Goal: Communication & Community: Share content

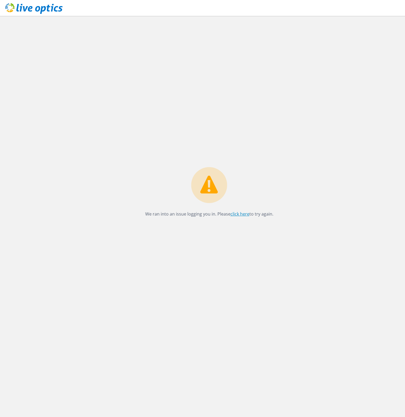
click at [240, 215] on link "click here" at bounding box center [239, 214] width 19 height 6
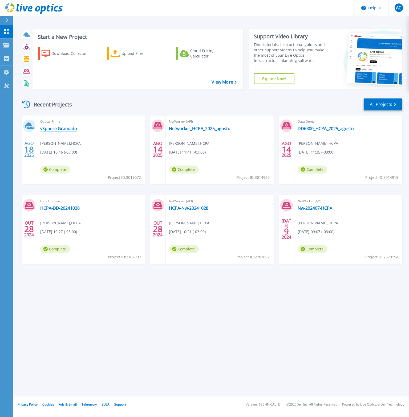
click at [63, 126] on link "vSphere Gramado" at bounding box center [58, 128] width 37 height 5
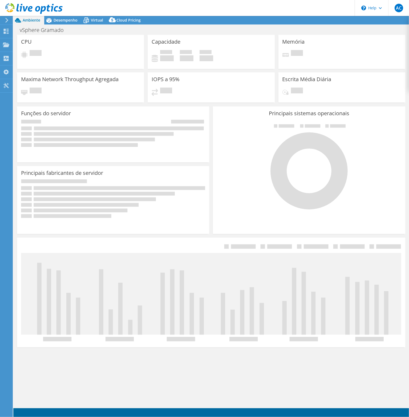
select select "SouthAmerica"
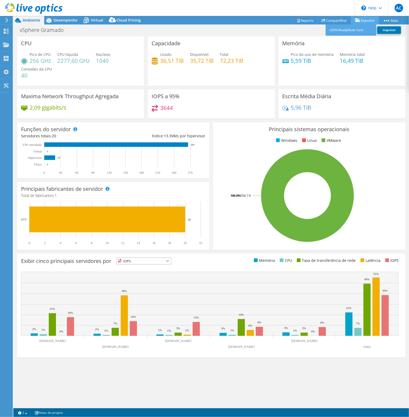
click at [365, 20] on link "Exportar" at bounding box center [365, 20] width 28 height 8
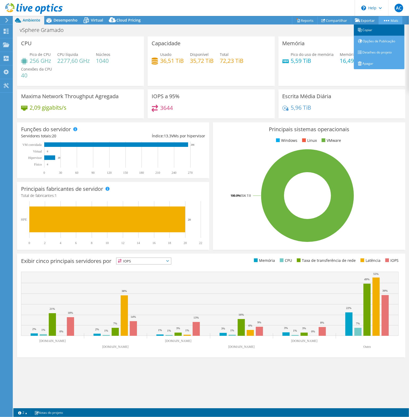
click at [369, 30] on link "Copiar" at bounding box center [379, 29] width 51 height 11
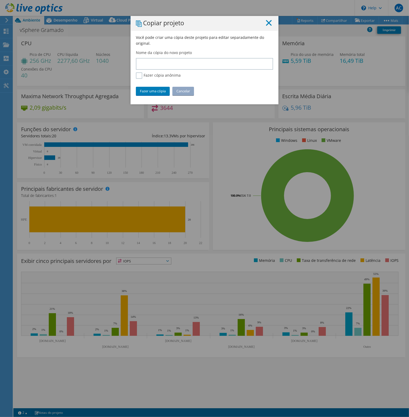
click at [266, 22] on line at bounding box center [268, 22] width 5 height 5
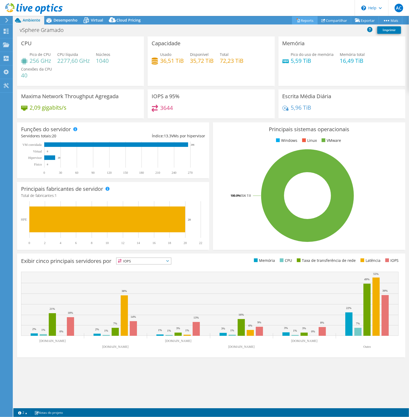
click at [302, 21] on link "Reports" at bounding box center [305, 20] width 26 height 8
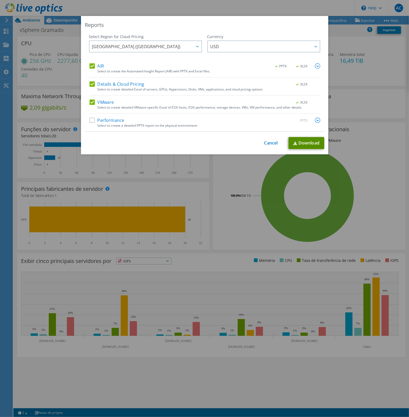
click at [295, 142] on link "Download" at bounding box center [306, 143] width 36 height 12
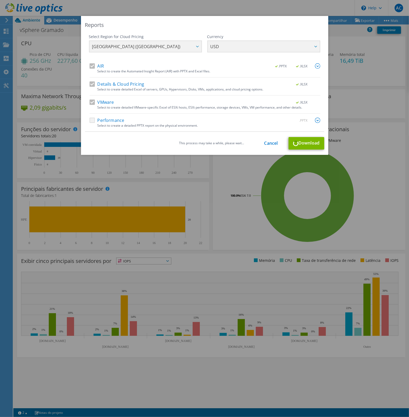
click at [226, 8] on div "Reports Select Region for Cloud Pricing Asia Pacific (Hong Kong) Asia Pacific (…" at bounding box center [204, 208] width 409 height 417
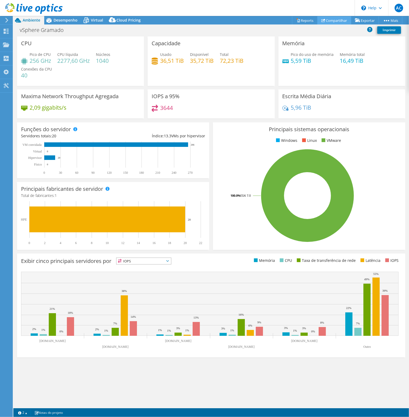
click at [329, 19] on link "Compartilhar" at bounding box center [334, 20] width 34 height 8
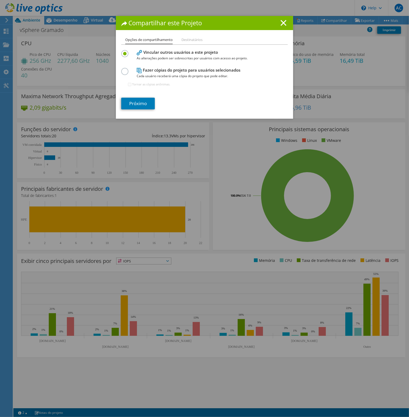
click at [193, 40] on li "Destinatários" at bounding box center [191, 40] width 21 height 7
click at [122, 69] on label at bounding box center [125, 68] width 9 height 1
click at [0, 0] on input "radio" at bounding box center [0, 0] width 0 height 0
click at [148, 104] on link "Próximo" at bounding box center [138, 104] width 34 height 12
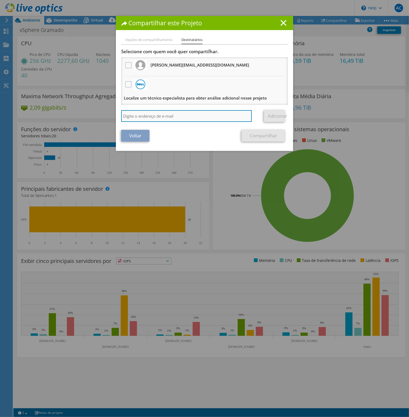
click at [176, 115] on input "search" at bounding box center [186, 116] width 130 height 12
click at [281, 24] on icon at bounding box center [283, 23] width 6 height 6
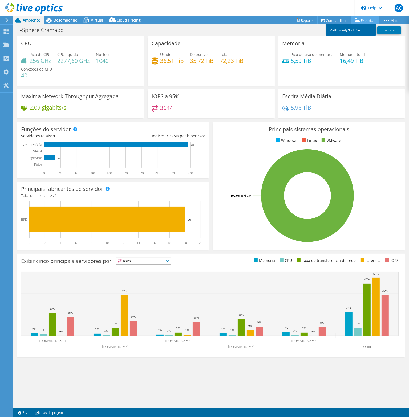
click at [349, 29] on link "vSAN ReadyNode Sizer" at bounding box center [350, 29] width 51 height 11
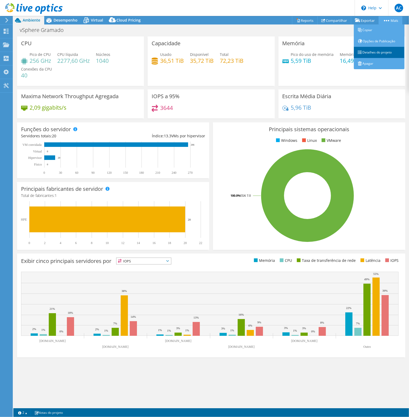
click at [374, 53] on link "Detalhes do projeto" at bounding box center [379, 52] width 51 height 11
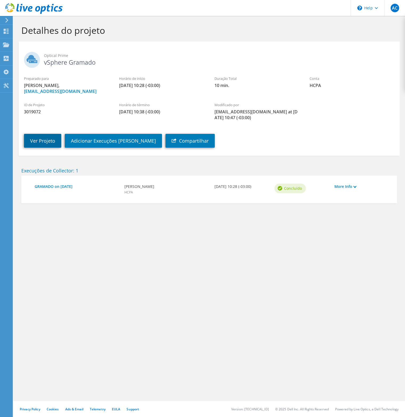
click at [37, 141] on link "Ver Projeto" at bounding box center [42, 141] width 37 height 14
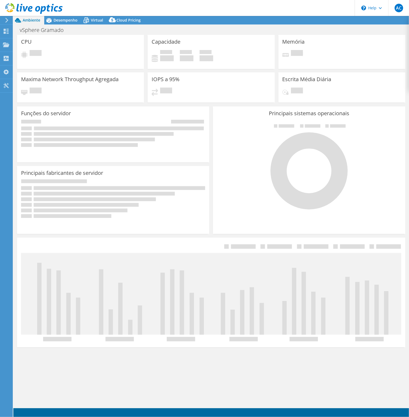
select select "SouthAmerica"
select select "USD"
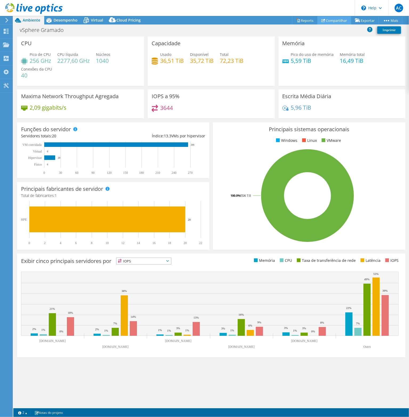
click at [334, 21] on link "Compartilhar" at bounding box center [334, 20] width 34 height 8
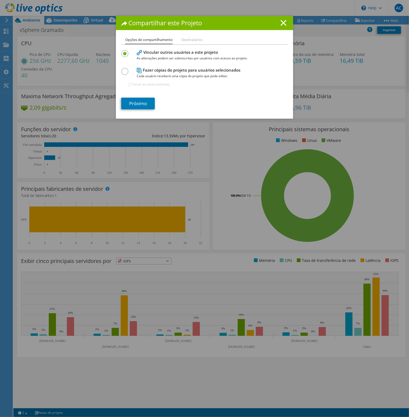
click at [123, 69] on label at bounding box center [125, 68] width 9 height 1
click at [0, 0] on input "radio" at bounding box center [0, 0] width 0 height 0
click at [137, 105] on link "Próximo" at bounding box center [138, 104] width 34 height 12
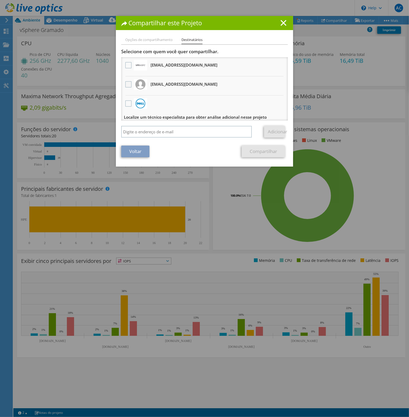
click at [128, 86] on label at bounding box center [129, 84] width 8 height 6
click at [0, 0] on input "checkbox" at bounding box center [0, 0] width 0 height 0
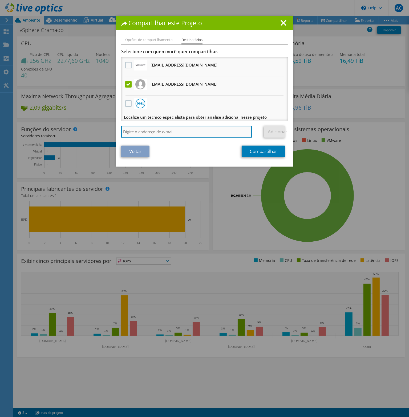
click at [153, 133] on input "search" at bounding box center [186, 132] width 130 height 12
type input "r"
click at [162, 132] on input "search" at bounding box center [186, 132] width 130 height 12
paste input "rmalvezzi@hcpa.edu.b"
type input "rmalvezzi@hcpa.edu.br"
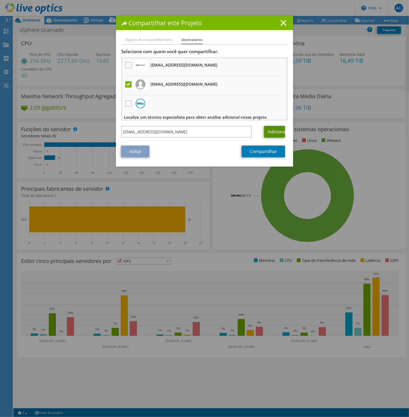
click at [278, 131] on link "Adicionar" at bounding box center [274, 132] width 21 height 12
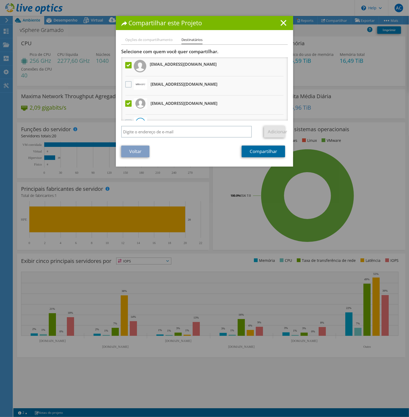
click at [272, 153] on link "Compartilhar" at bounding box center [263, 152] width 43 height 12
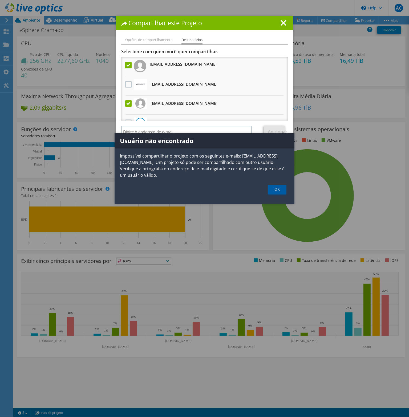
click at [281, 185] on link "OK" at bounding box center [277, 190] width 19 height 10
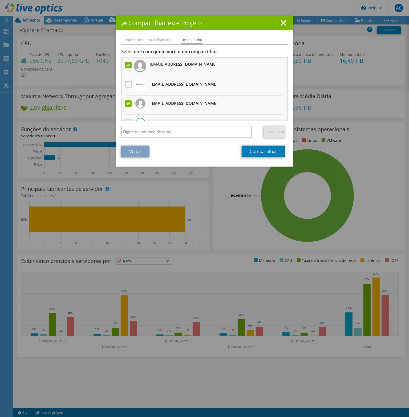
click at [280, 23] on icon at bounding box center [283, 23] width 6 height 6
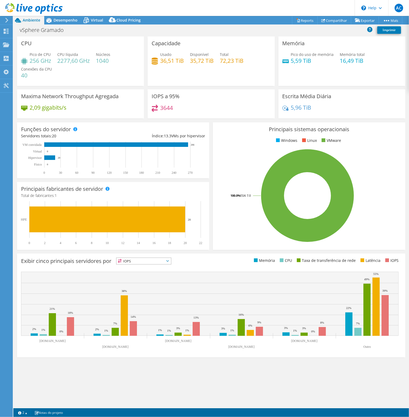
click at [257, 7] on header "AC Usuário Final Antonio Cruz alfcruz@hcpa.edu.br HCPA My Profile Log Out \n He…" at bounding box center [204, 8] width 409 height 16
click at [57, 19] on span "Desempenho" at bounding box center [66, 20] width 24 height 5
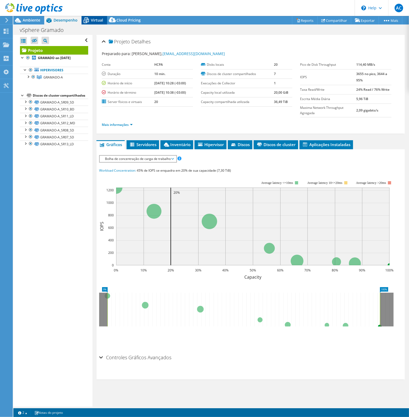
click at [97, 20] on span "Virtual" at bounding box center [97, 20] width 12 height 5
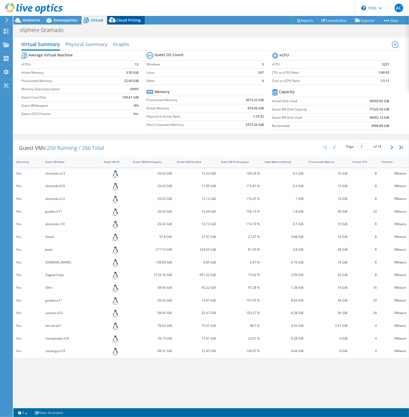
click at [120, 19] on span "Cloud Pricing" at bounding box center [128, 20] width 24 height 5
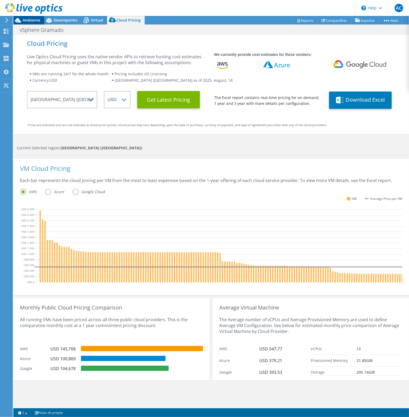
click at [23, 22] on span "Ambiente" at bounding box center [32, 20] width 18 height 5
